Goal: Task Accomplishment & Management: Manage account settings

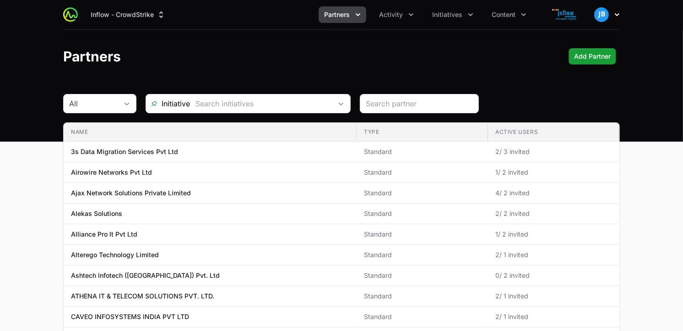
click at [601, 15] on img "button" at bounding box center [601, 14] width 15 height 15
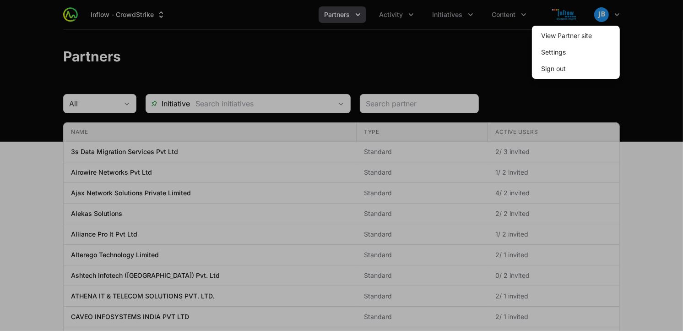
click at [512, 49] on div at bounding box center [341, 165] width 683 height 331
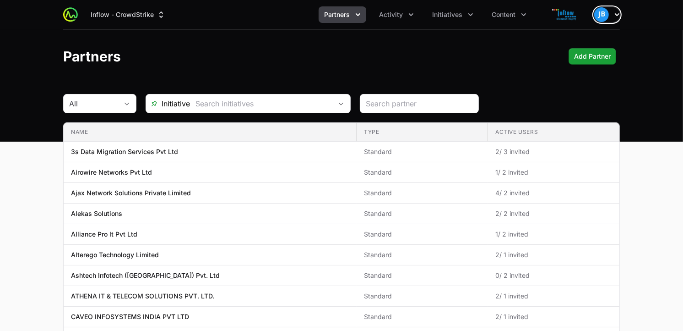
click at [614, 16] on icon "button" at bounding box center [617, 14] width 9 height 9
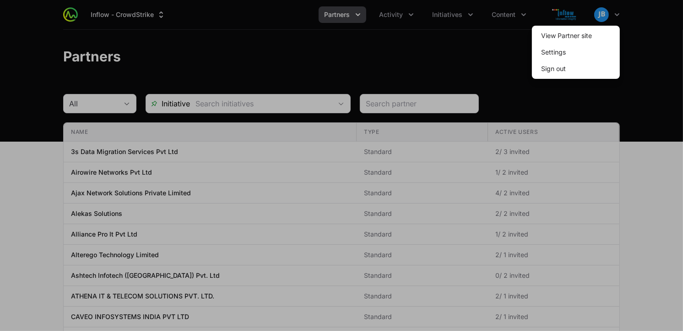
click at [414, 53] on div at bounding box center [341, 165] width 683 height 331
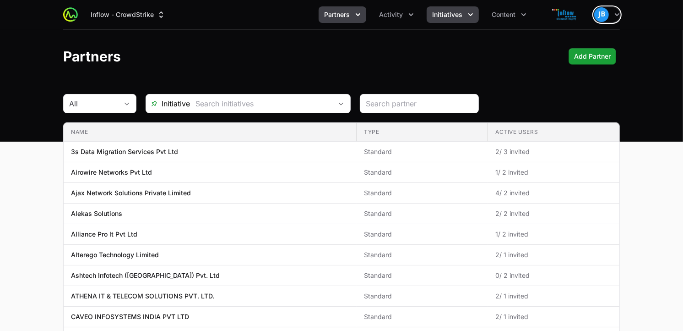
click at [474, 15] on icon "Initiatives menu" at bounding box center [470, 14] width 9 height 9
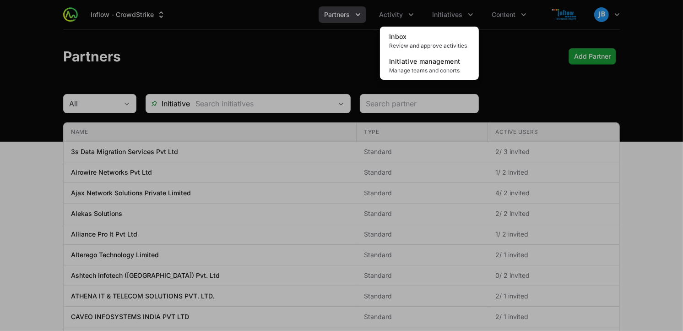
click at [391, 13] on div "Initiatives menu" at bounding box center [341, 165] width 683 height 331
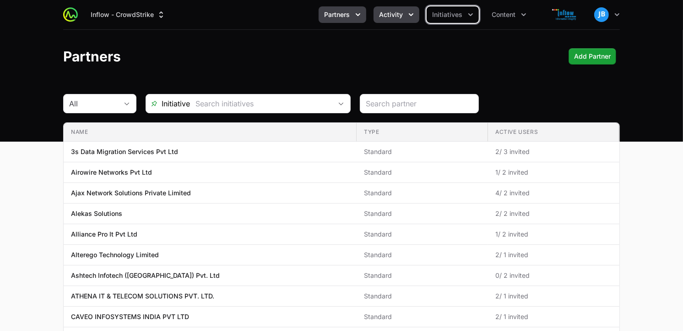
click at [391, 17] on span "Activity" at bounding box center [391, 14] width 24 height 9
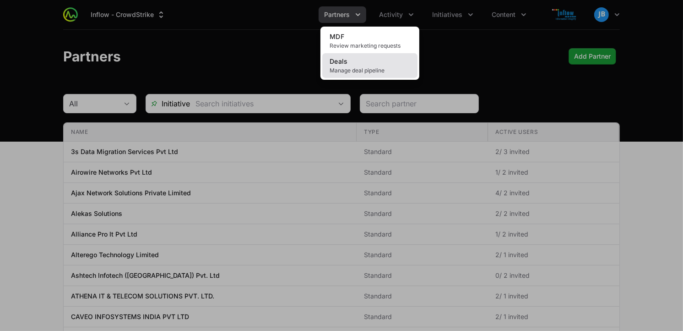
click at [356, 61] on link "Deals Manage deal pipeline" at bounding box center [369, 65] width 95 height 25
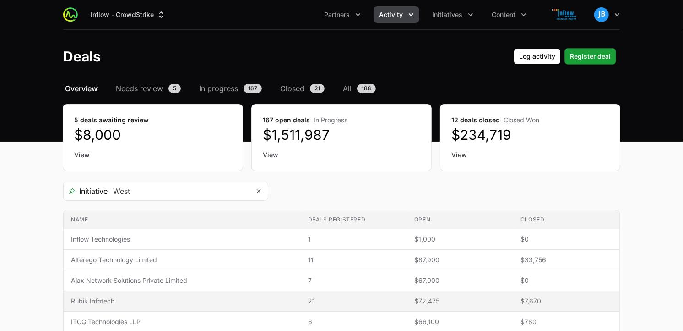
click at [115, 296] on span "Rubik Infotech" at bounding box center [182, 300] width 223 height 9
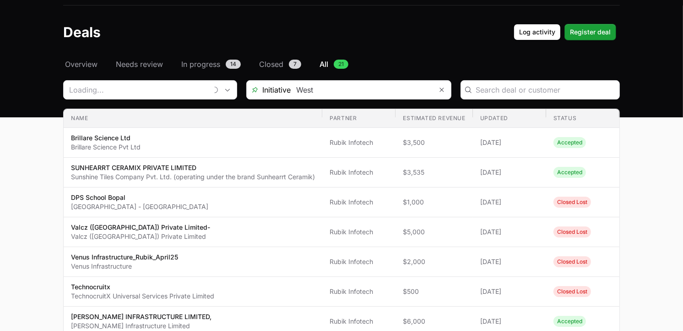
type input "Rubik Infotech"
